Goal: Information Seeking & Learning: Find specific fact

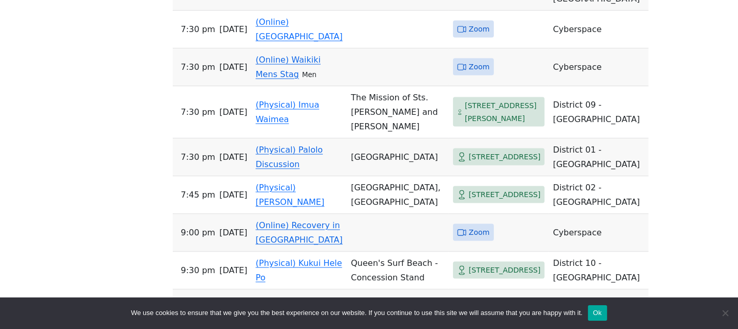
scroll to position [1491, 0]
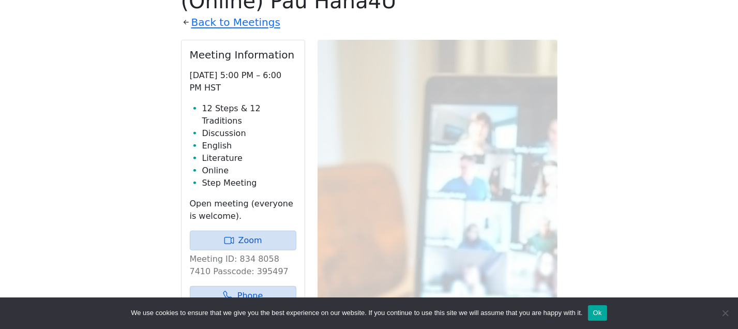
scroll to position [574, 0]
click at [254, 31] on link "Back to Meetings" at bounding box center [235, 22] width 89 height 18
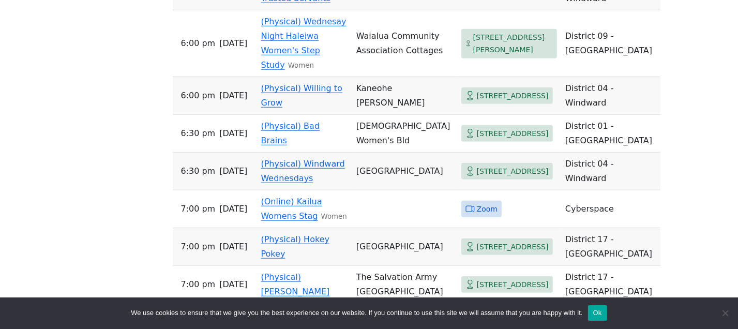
scroll to position [4473, 0]
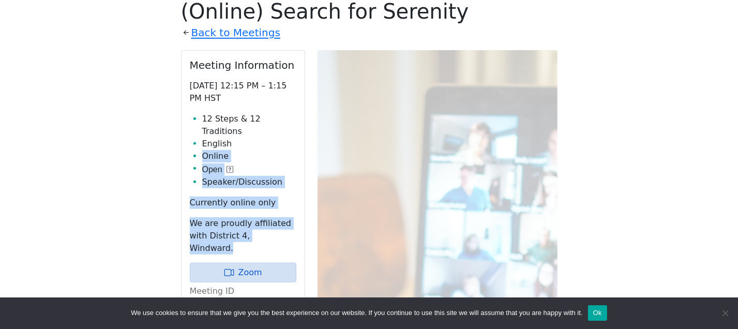
drag, startPoint x: 276, startPoint y: 138, endPoint x: 286, endPoint y: 236, distance: 99.3
click at [286, 236] on div "Meeting Information [DATE] 12:15 PM – 1:15 PM HST 12 Steps & 12 Traditions Engl…" at bounding box center [243, 225] width 123 height 349
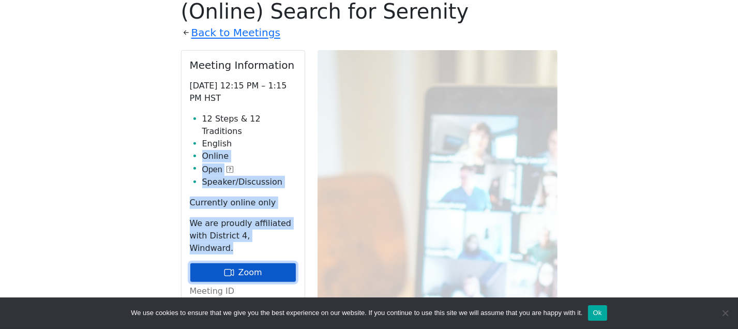
click at [282, 263] on link "Zoom" at bounding box center [243, 273] width 107 height 20
